Goal: Transaction & Acquisition: Obtain resource

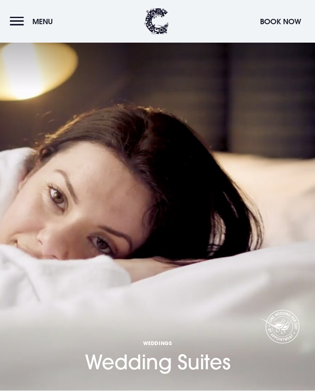
scroll to position [1510, 0]
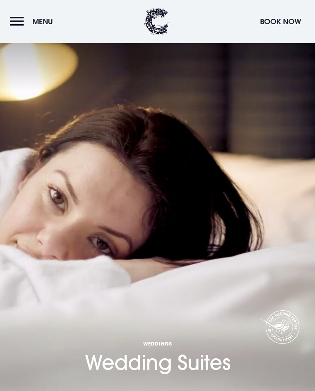
click at [151, 13] on img at bounding box center [156, 21] width 25 height 27
click at [158, 10] on img at bounding box center [156, 21] width 25 height 27
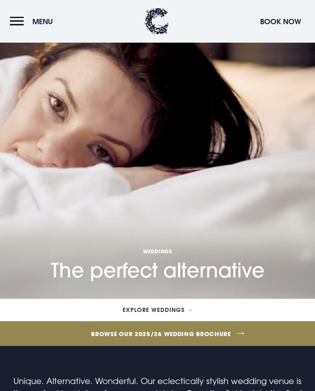
scroll to position [2209, 0]
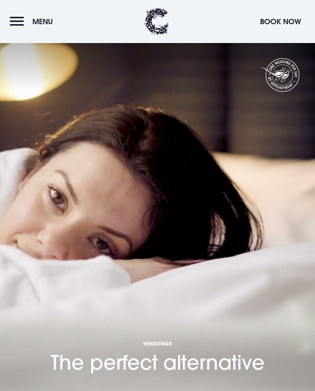
scroll to position [0, 0]
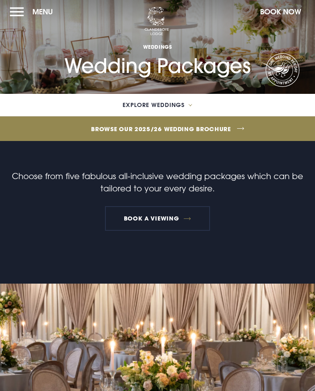
scroll to position [2, 0]
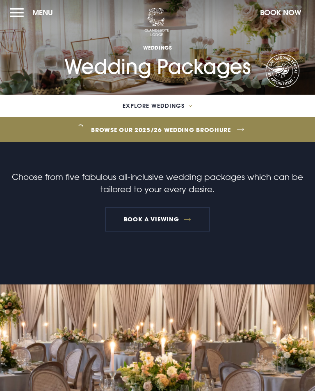
click at [216, 136] on link "Browse our 2025/26 wedding brochure" at bounding box center [160, 129] width 769 height 31
